Goal: Task Accomplishment & Management: Manage account settings

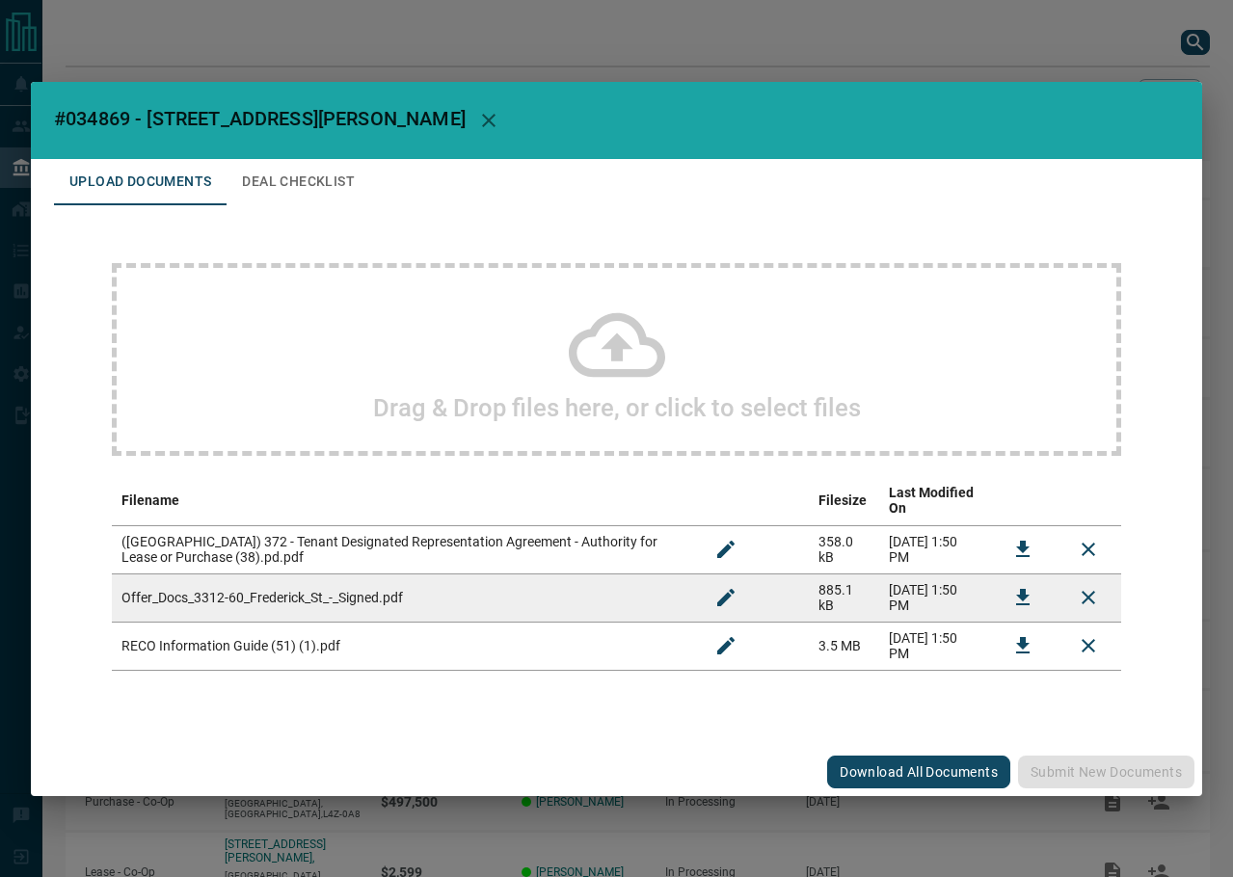
click at [119, 130] on span "#034869 - [STREET_ADDRESS][PERSON_NAME]" at bounding box center [260, 118] width 412 height 23
copy span "034869"
click at [1018, 586] on icon "Download" at bounding box center [1022, 597] width 23 height 23
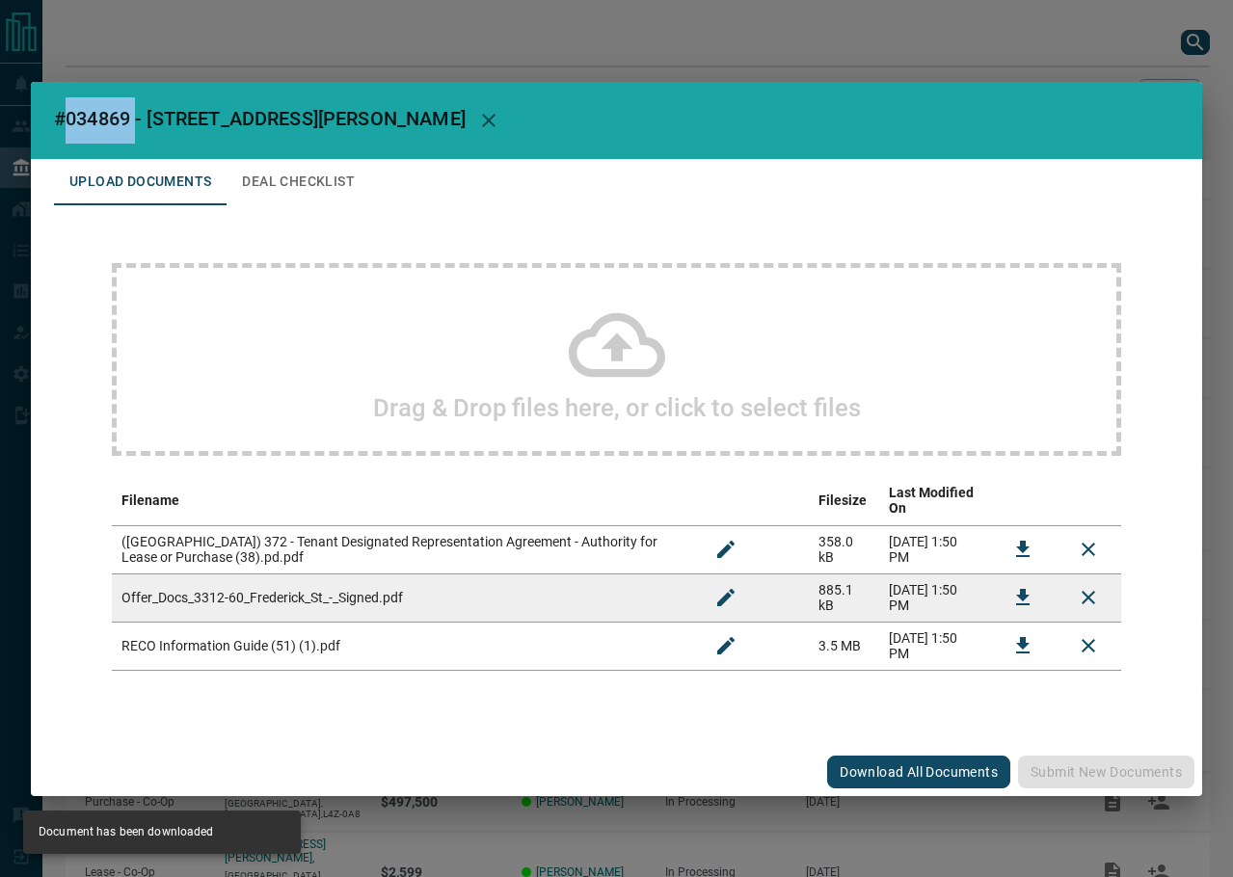
click at [296, 184] on button "Deal Checklist" at bounding box center [298, 182] width 144 height 46
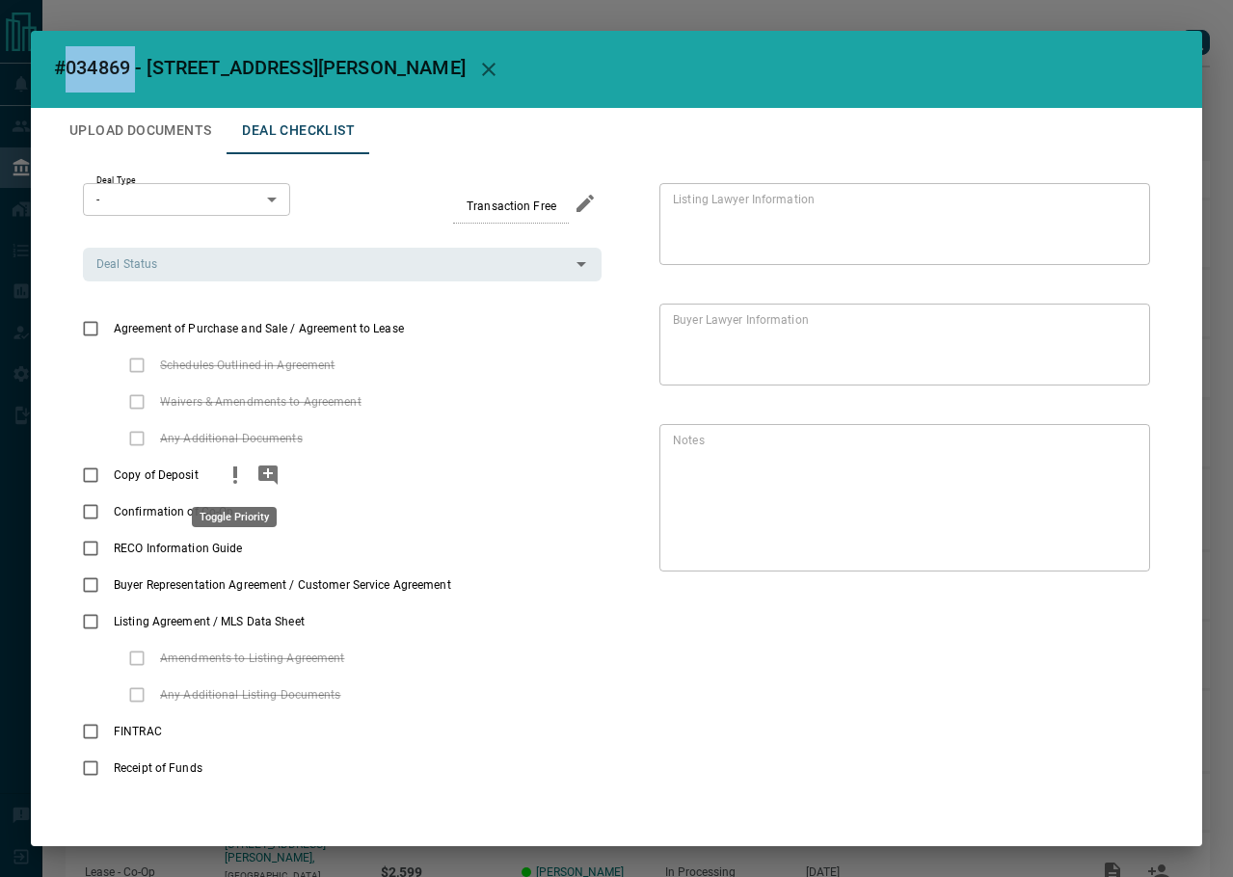
click at [236, 473] on icon "priority" at bounding box center [235, 475] width 23 height 23
click at [271, 477] on icon "add note" at bounding box center [267, 474] width 19 height 19
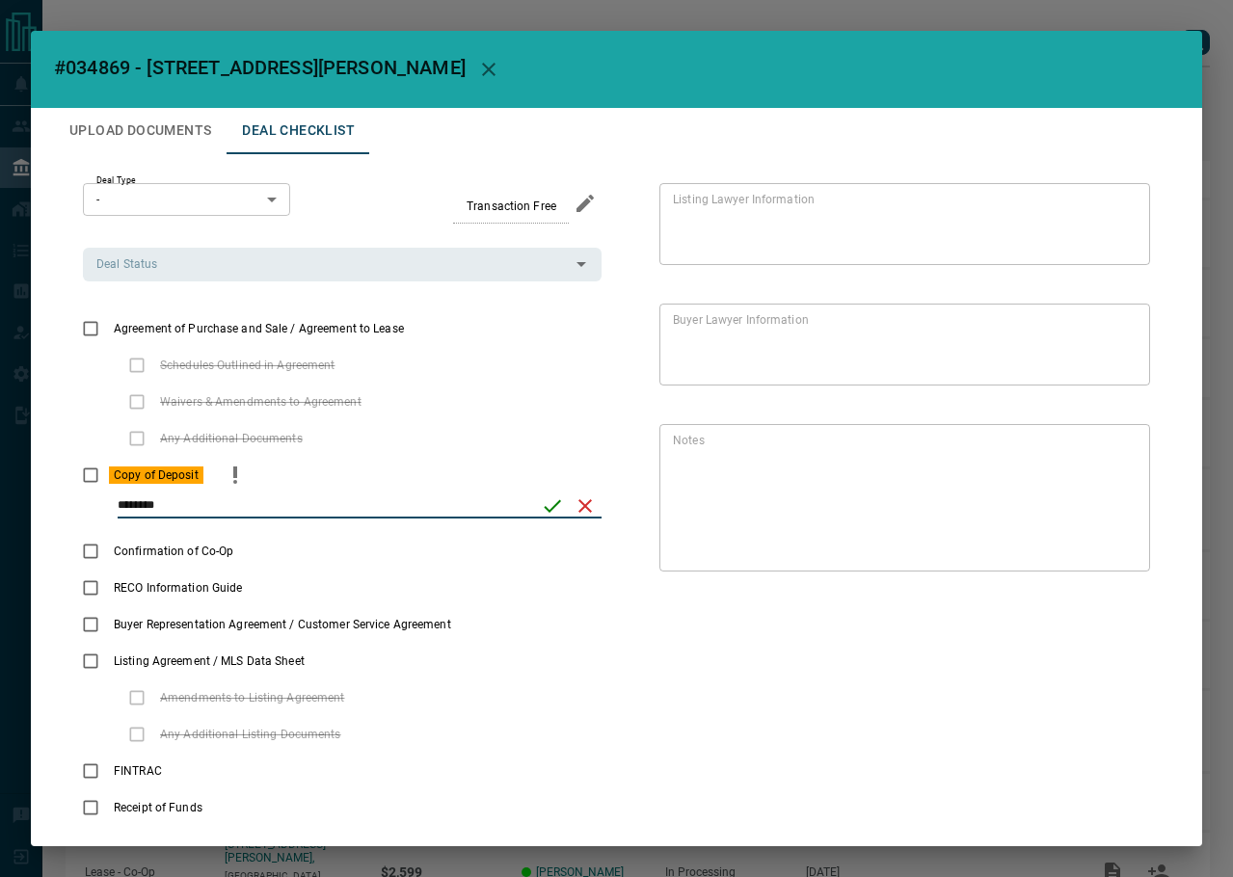
type input "********"
click at [551, 513] on icon "save" at bounding box center [552, 505] width 23 height 23
click at [211, 265] on input "Deal Status" at bounding box center [326, 263] width 475 height 21
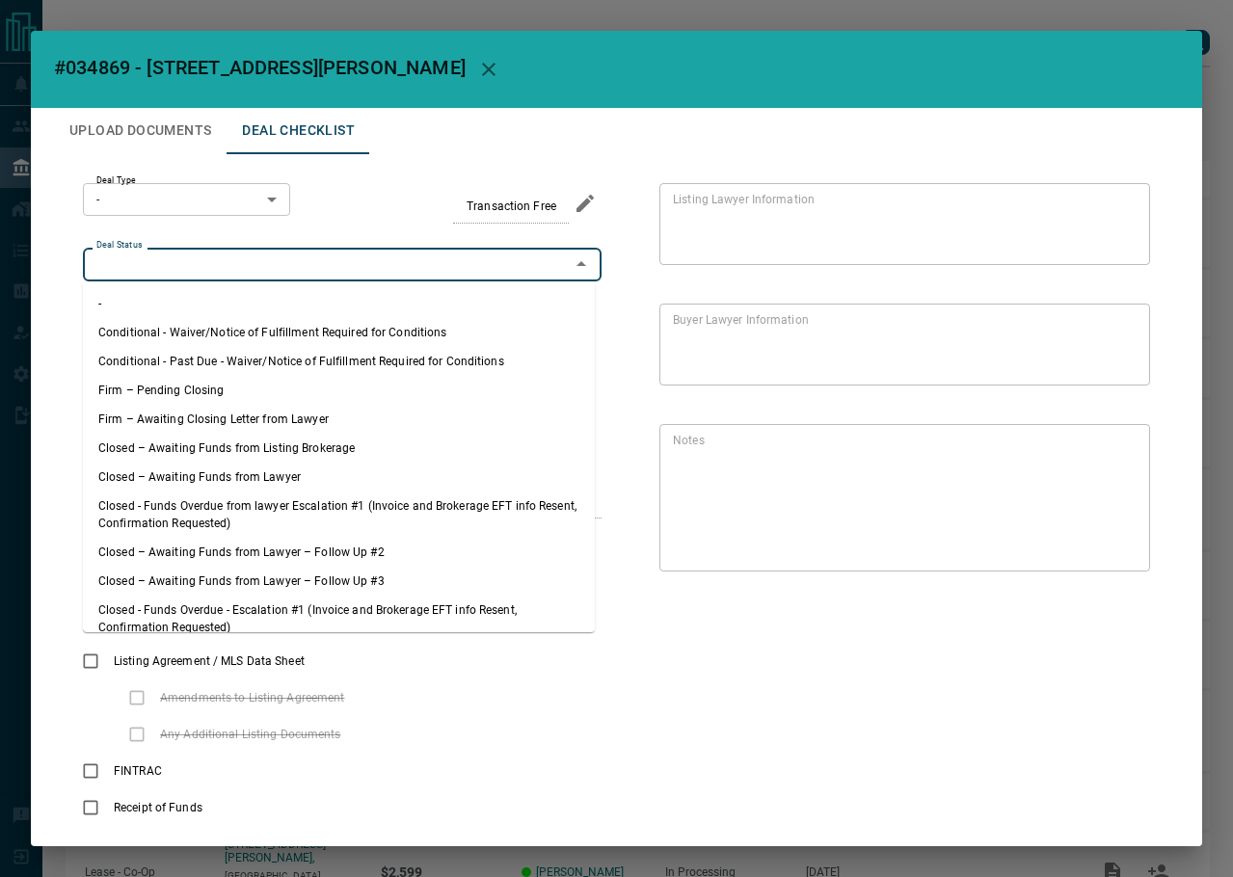
click at [226, 397] on li "Firm – Pending Closing" at bounding box center [339, 390] width 512 height 29
type input "**********"
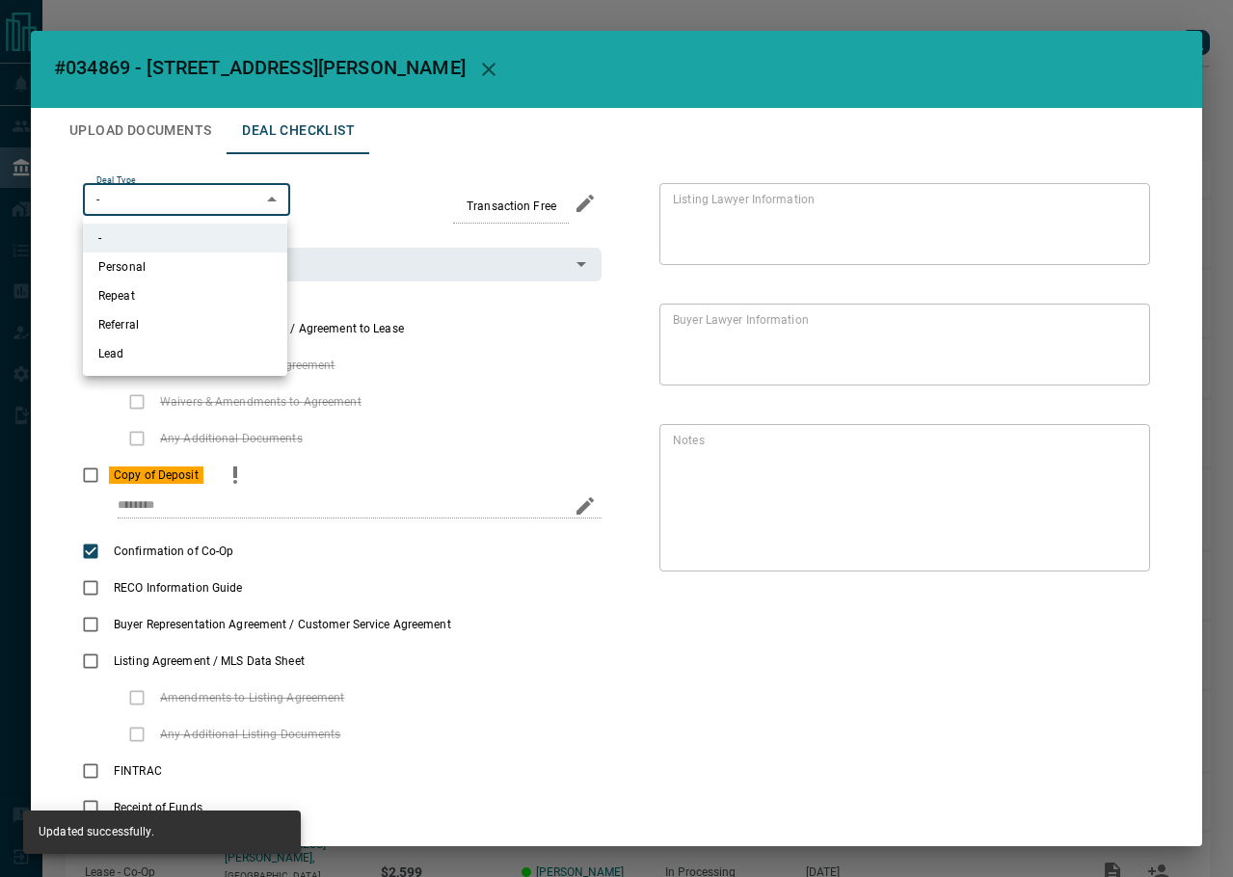
click at [190, 207] on body "Lead Transfers Leads Deals Listings Campaigns Quota Rules Agent Quotas Admin Mo…" at bounding box center [616, 513] width 1233 height 1027
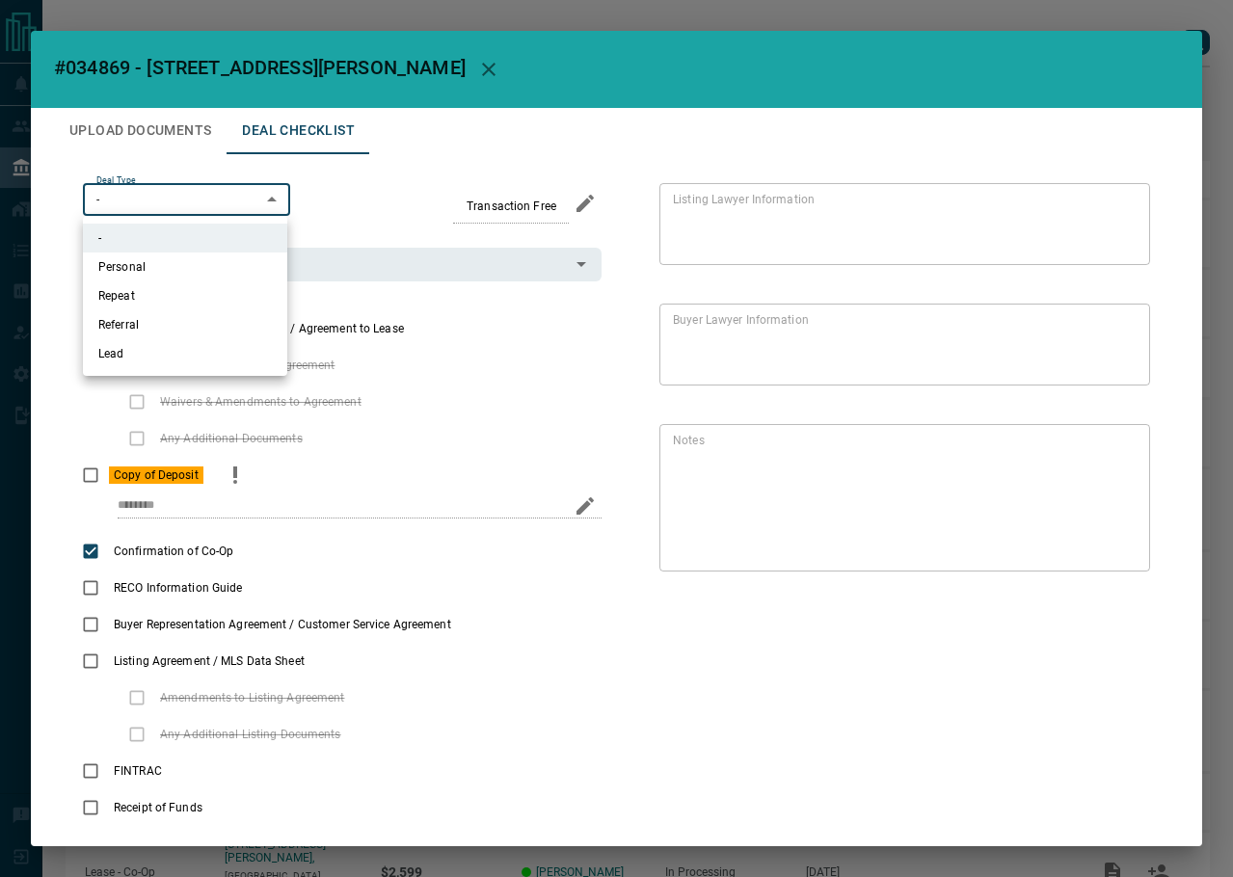
click at [181, 349] on li "Lead" at bounding box center [185, 353] width 204 height 29
type input "*"
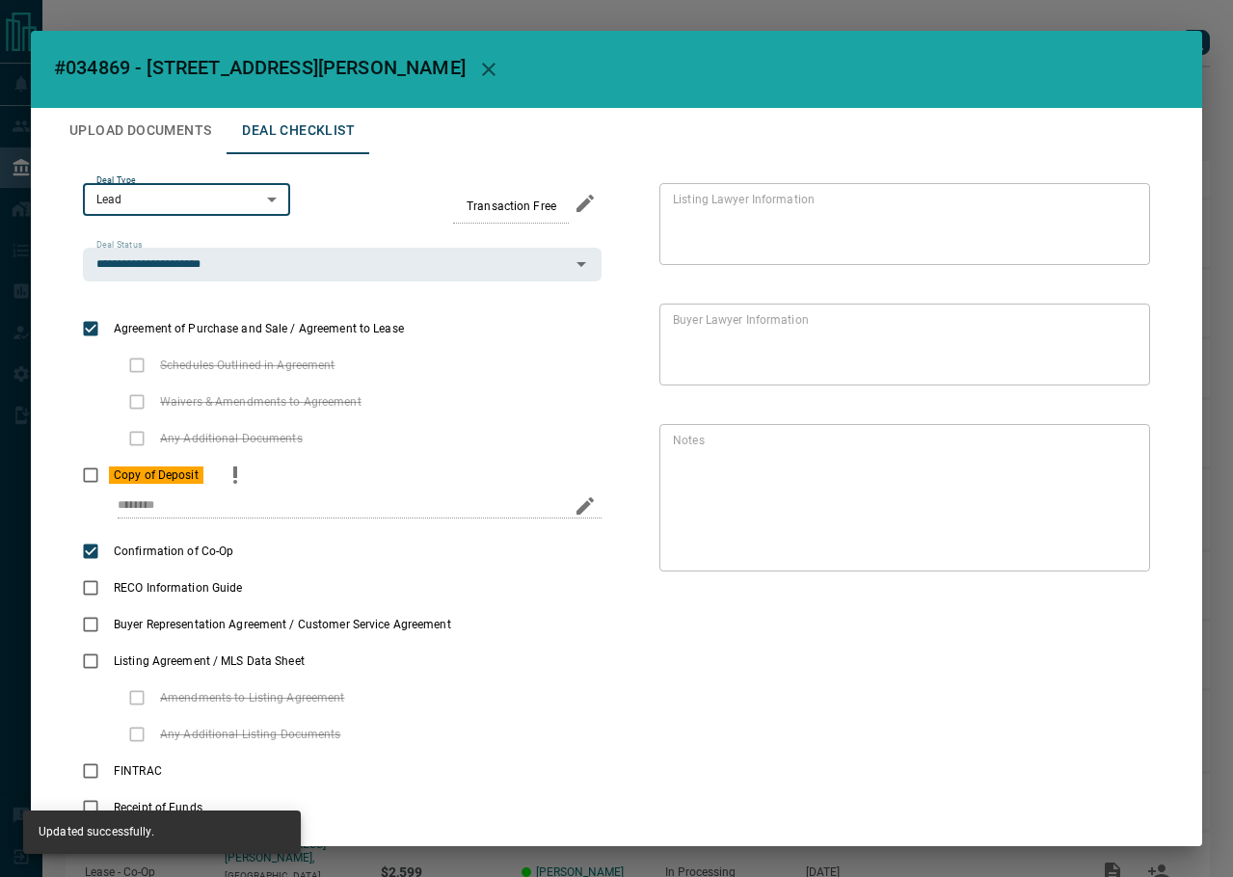
click at [159, 128] on button "Upload Documents" at bounding box center [140, 131] width 173 height 46
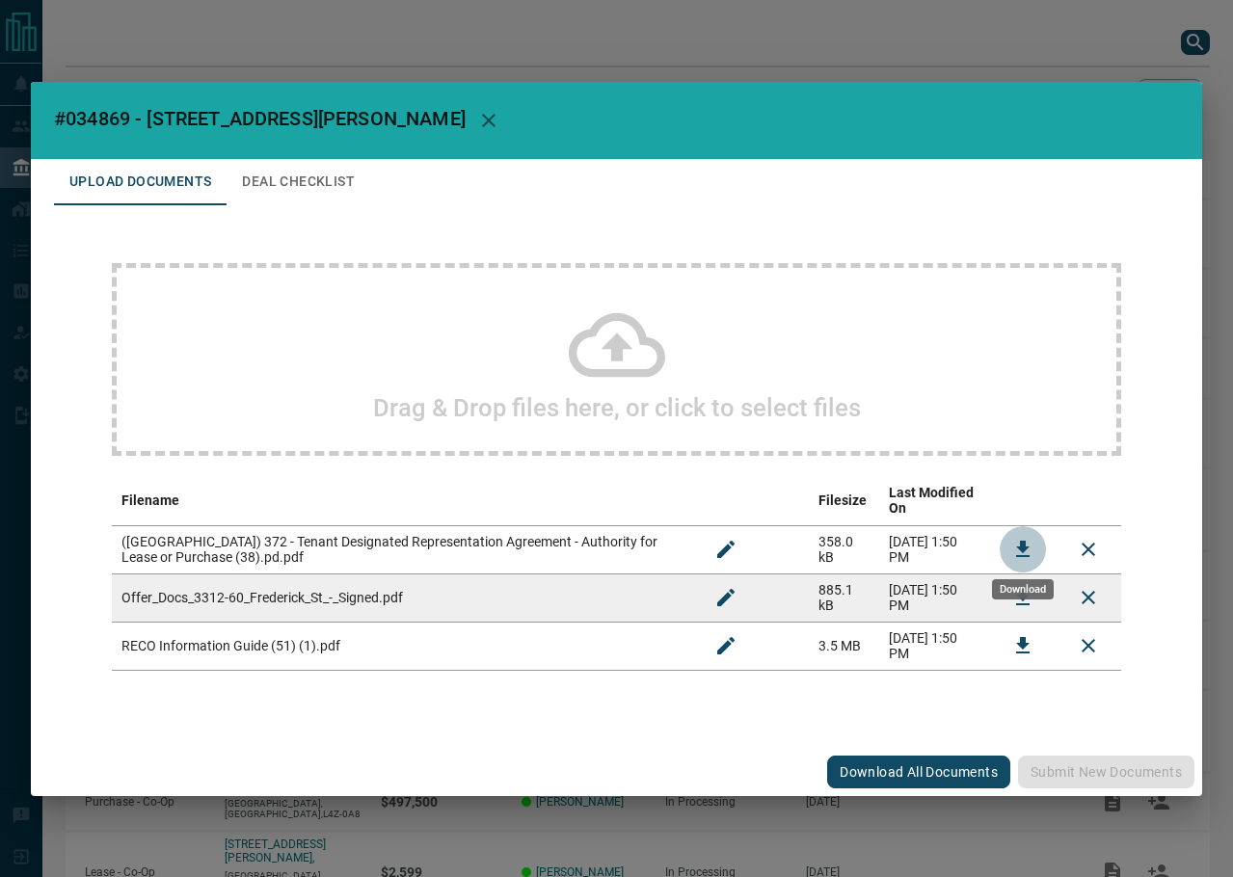
click at [1022, 541] on icon "Download" at bounding box center [1022, 549] width 13 height 16
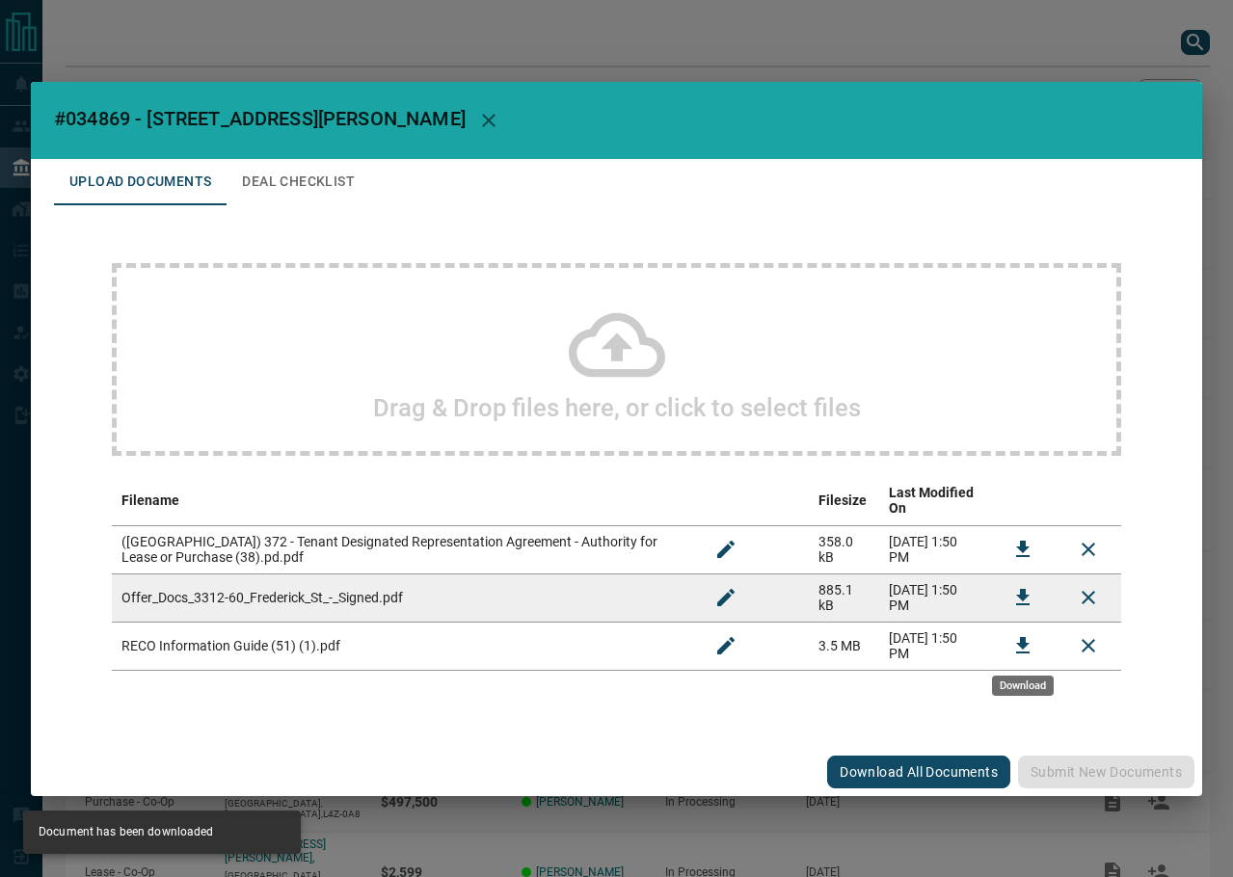
click at [1012, 639] on icon "Download" at bounding box center [1022, 645] width 23 height 23
click at [305, 196] on button "Deal Checklist" at bounding box center [298, 182] width 144 height 46
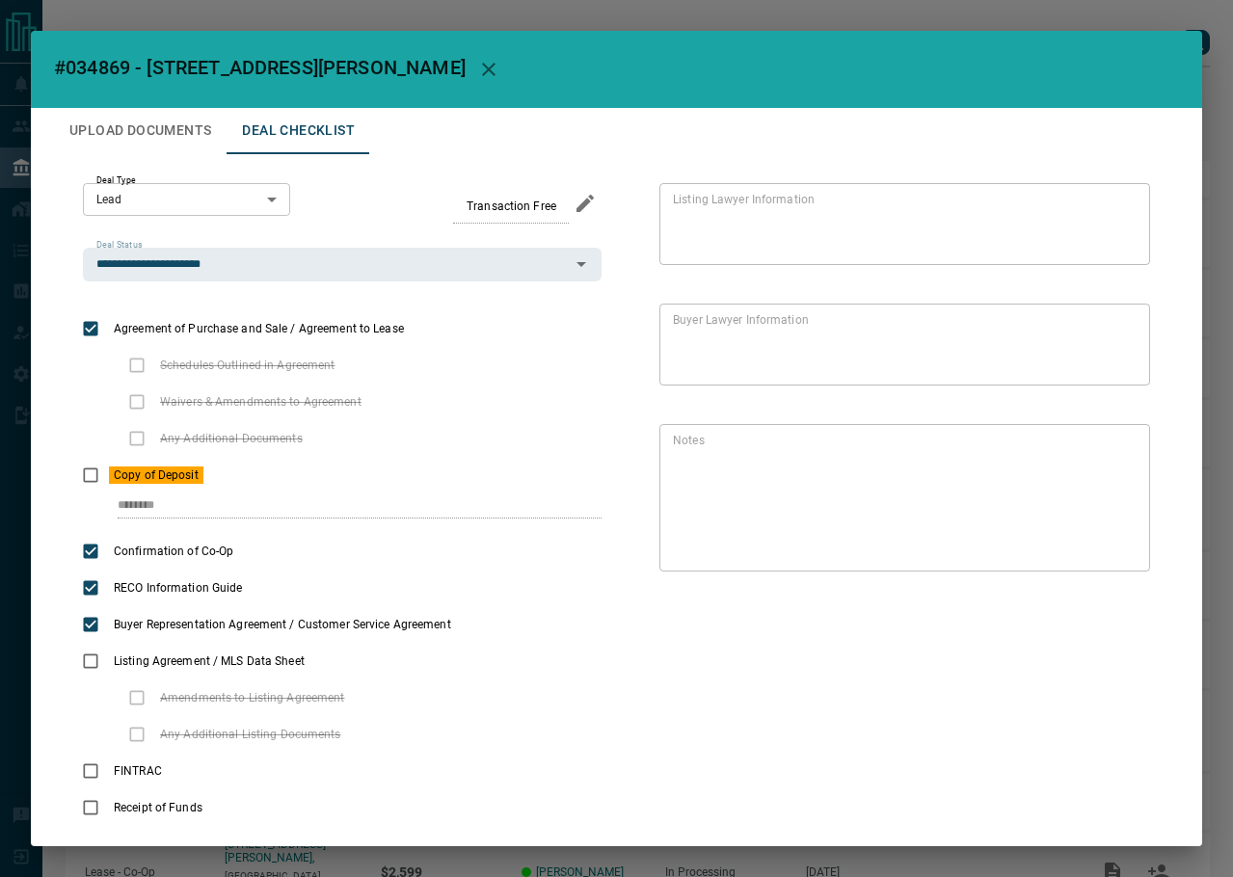
click at [188, 140] on button "Upload Documents" at bounding box center [140, 131] width 173 height 46
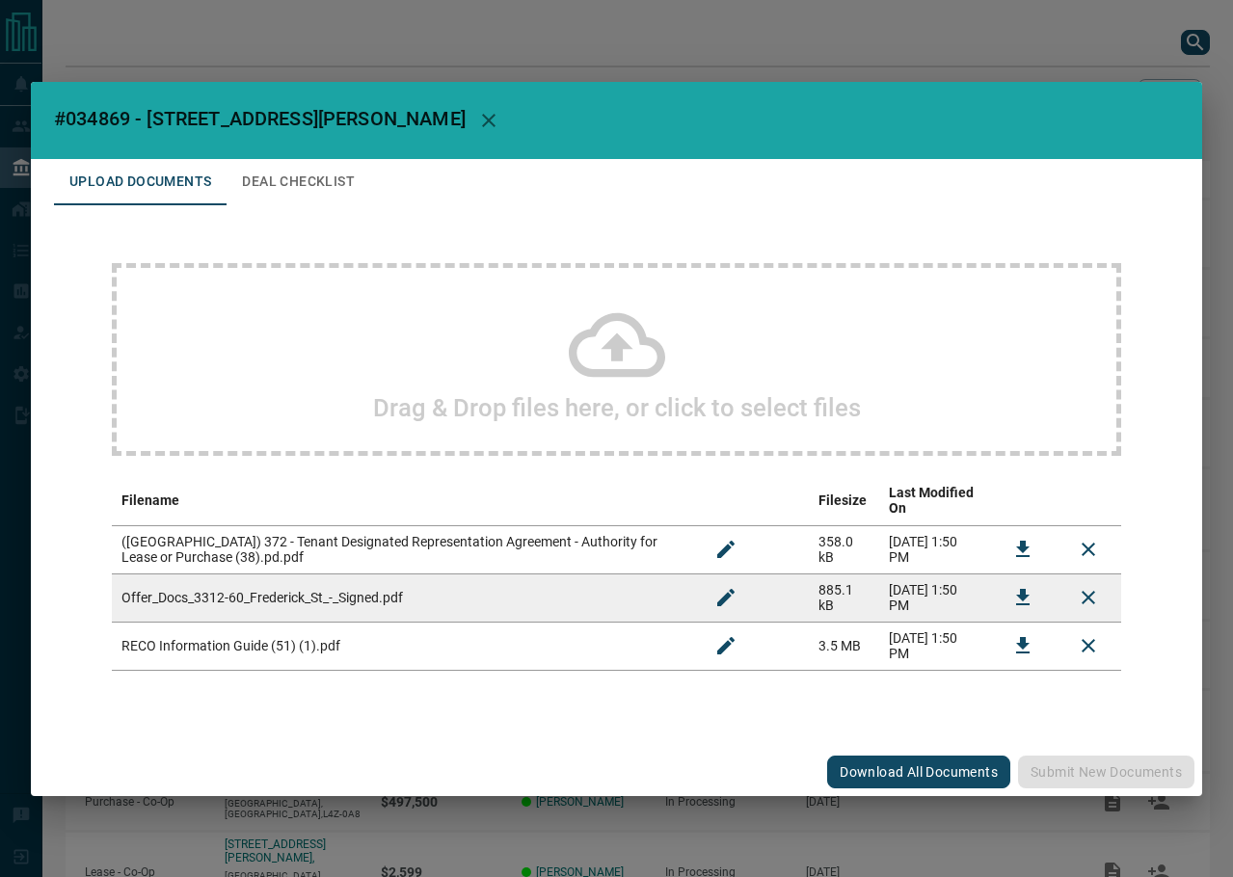
click at [424, 302] on div "Drag & Drop files here, or click to select files" at bounding box center [616, 359] width 1009 height 193
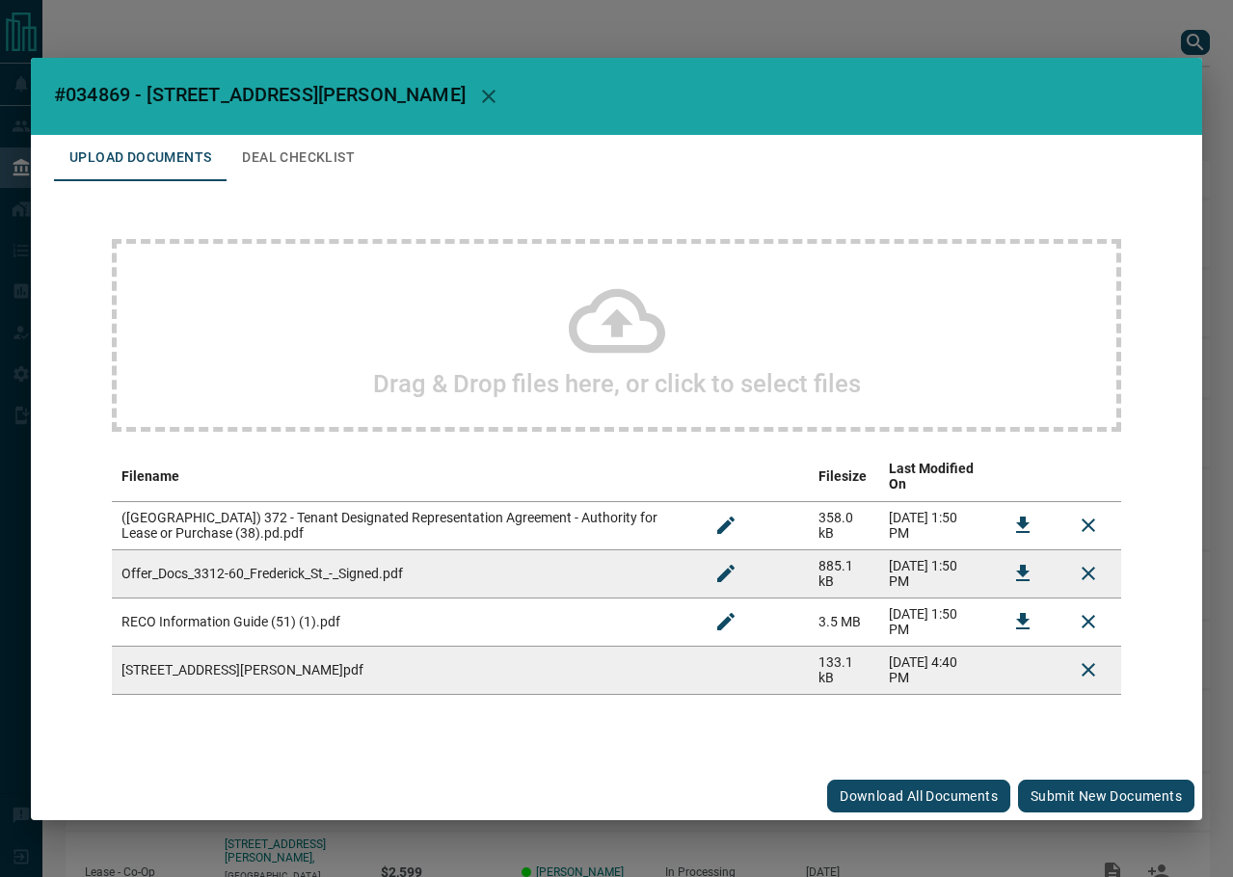
click at [1113, 799] on button "Submit new documents" at bounding box center [1106, 796] width 176 height 33
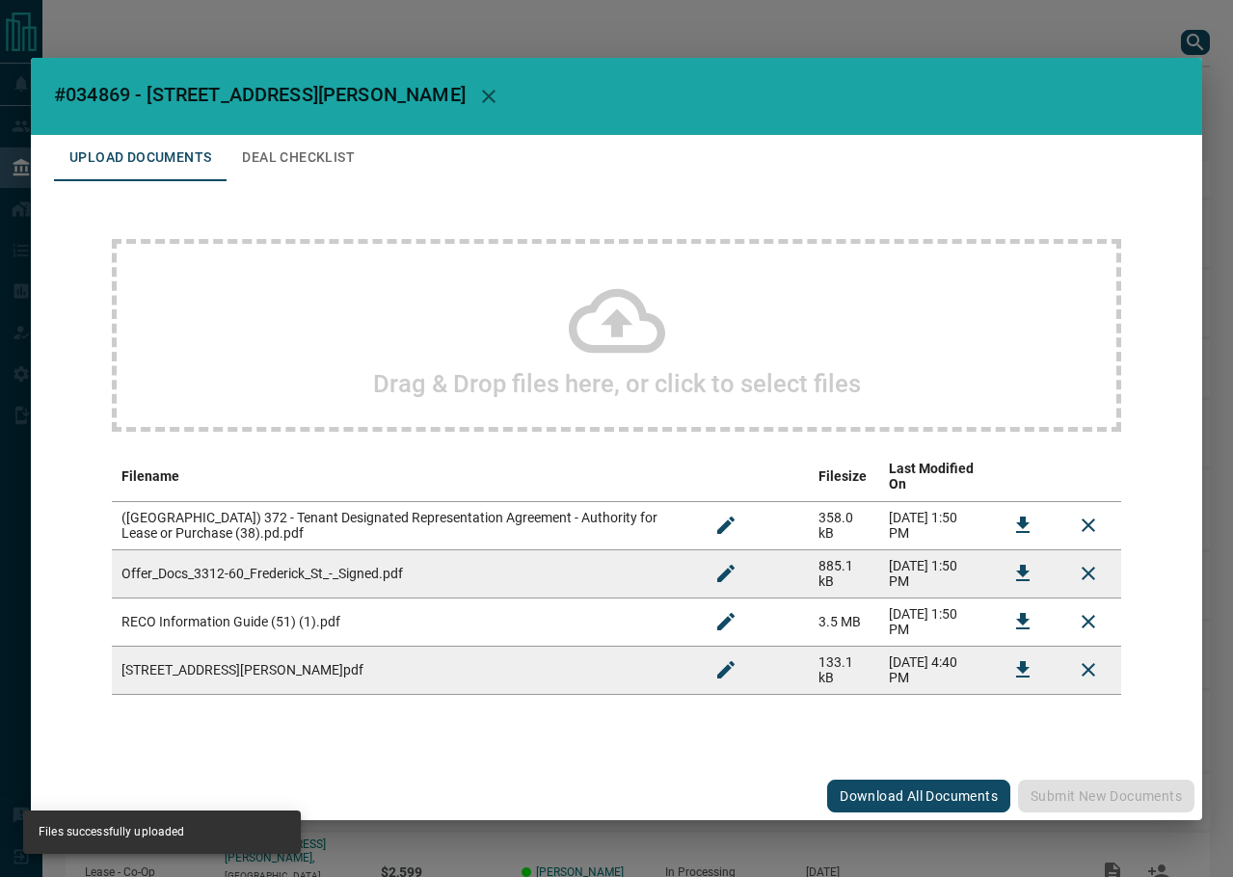
click at [299, 179] on button "Deal Checklist" at bounding box center [298, 158] width 144 height 46
